Goal: Subscribe to service/newsletter

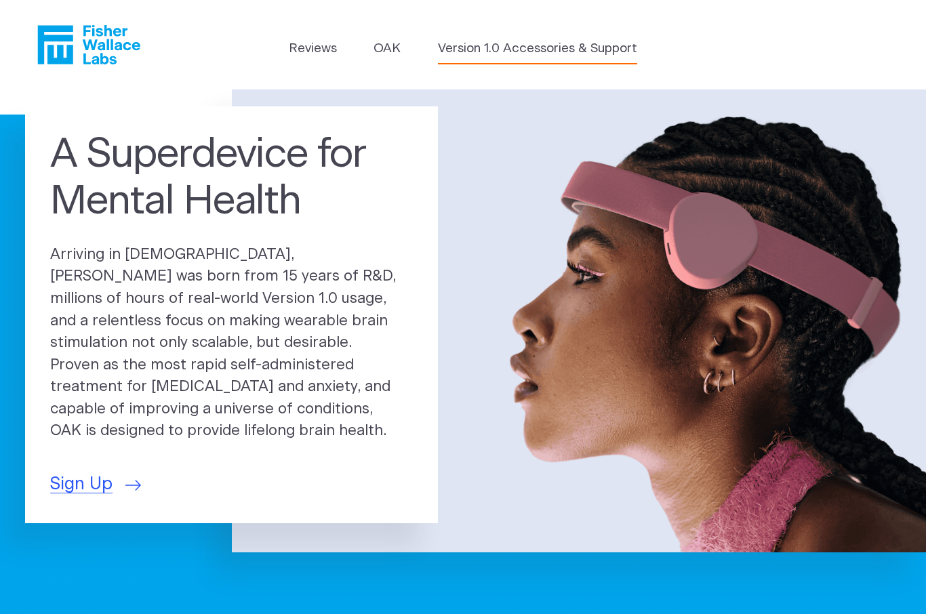
click at [571, 52] on link "Version 1.0 Accessories & Support" at bounding box center [537, 48] width 199 height 19
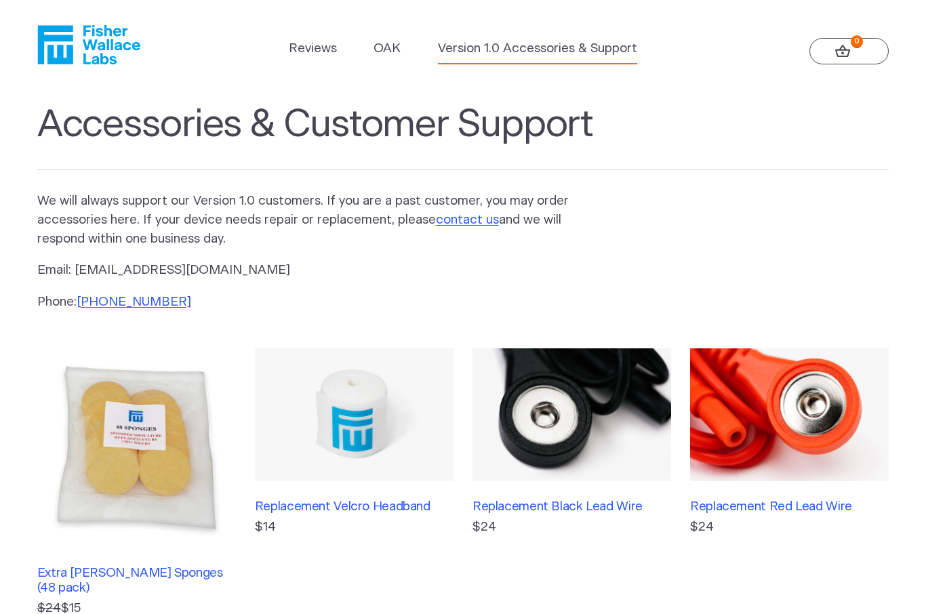
click at [830, 57] on link "0" at bounding box center [849, 51] width 80 height 27
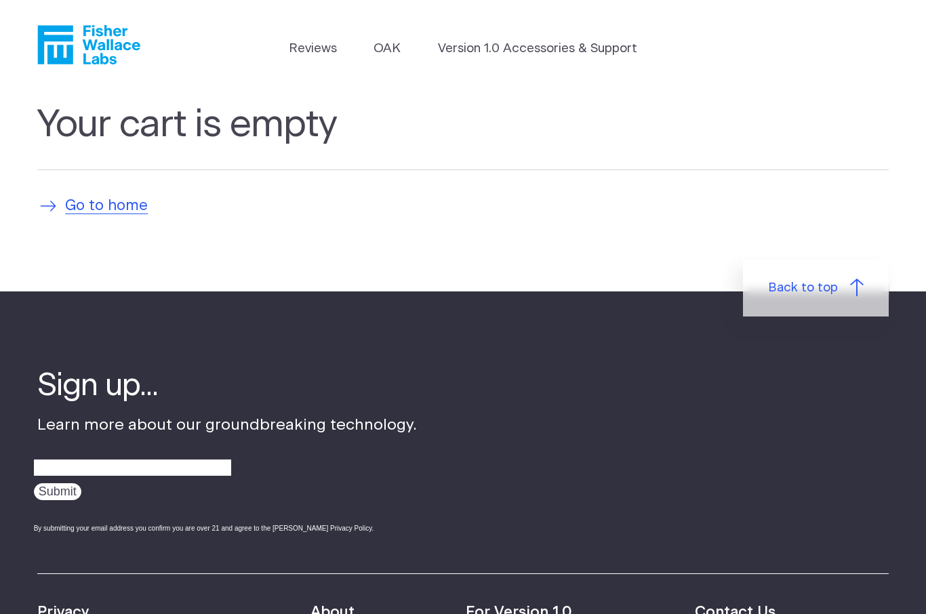
click at [94, 205] on span "Go to home" at bounding box center [106, 206] width 83 height 22
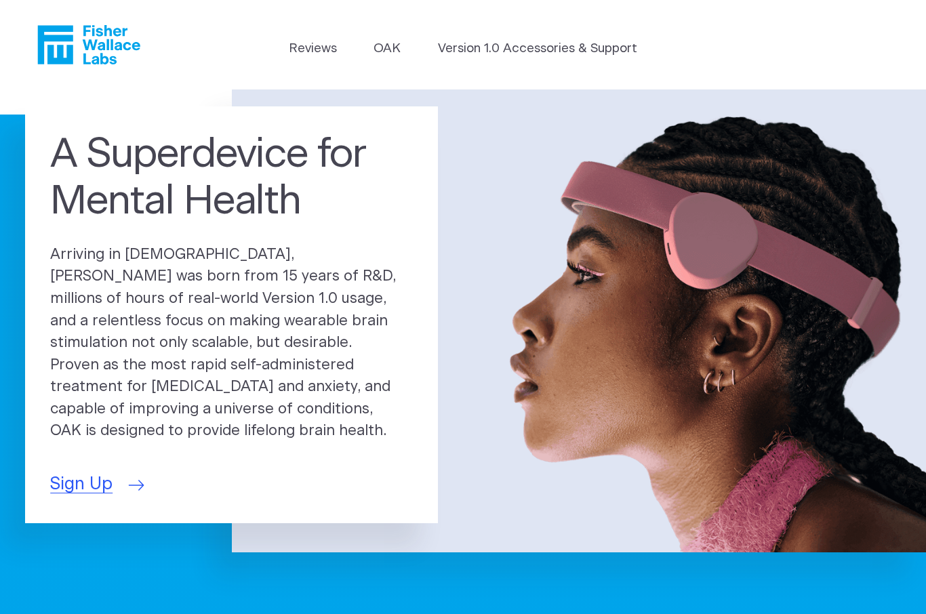
click at [76, 473] on span "Sign Up" at bounding box center [81, 485] width 62 height 26
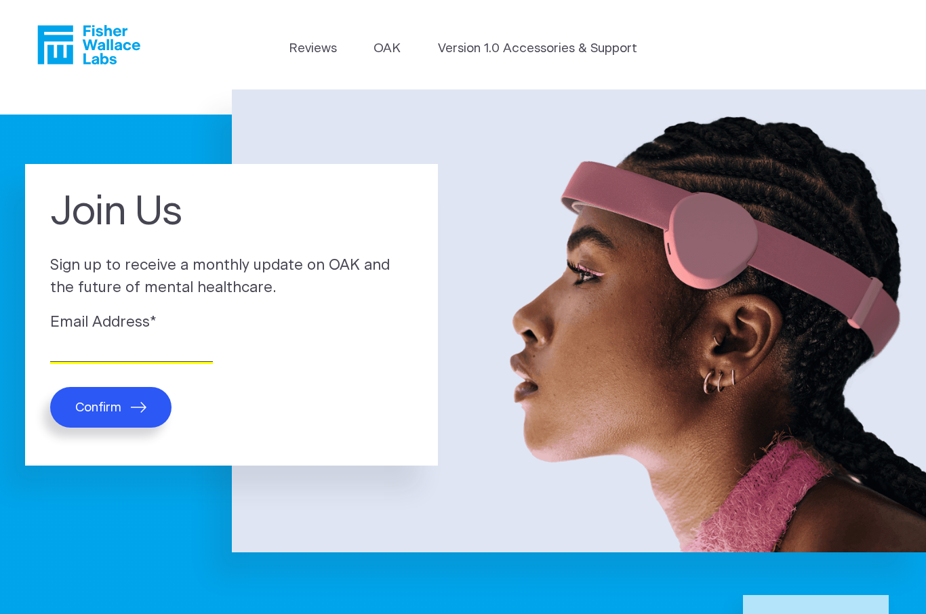
click at [72, 355] on input "Email Address *" at bounding box center [131, 351] width 163 height 21
type input "[EMAIL_ADDRESS][DOMAIN_NAME]"
click at [86, 408] on span "Confirm" at bounding box center [98, 408] width 46 height 16
